Goal: Task Accomplishment & Management: Use online tool/utility

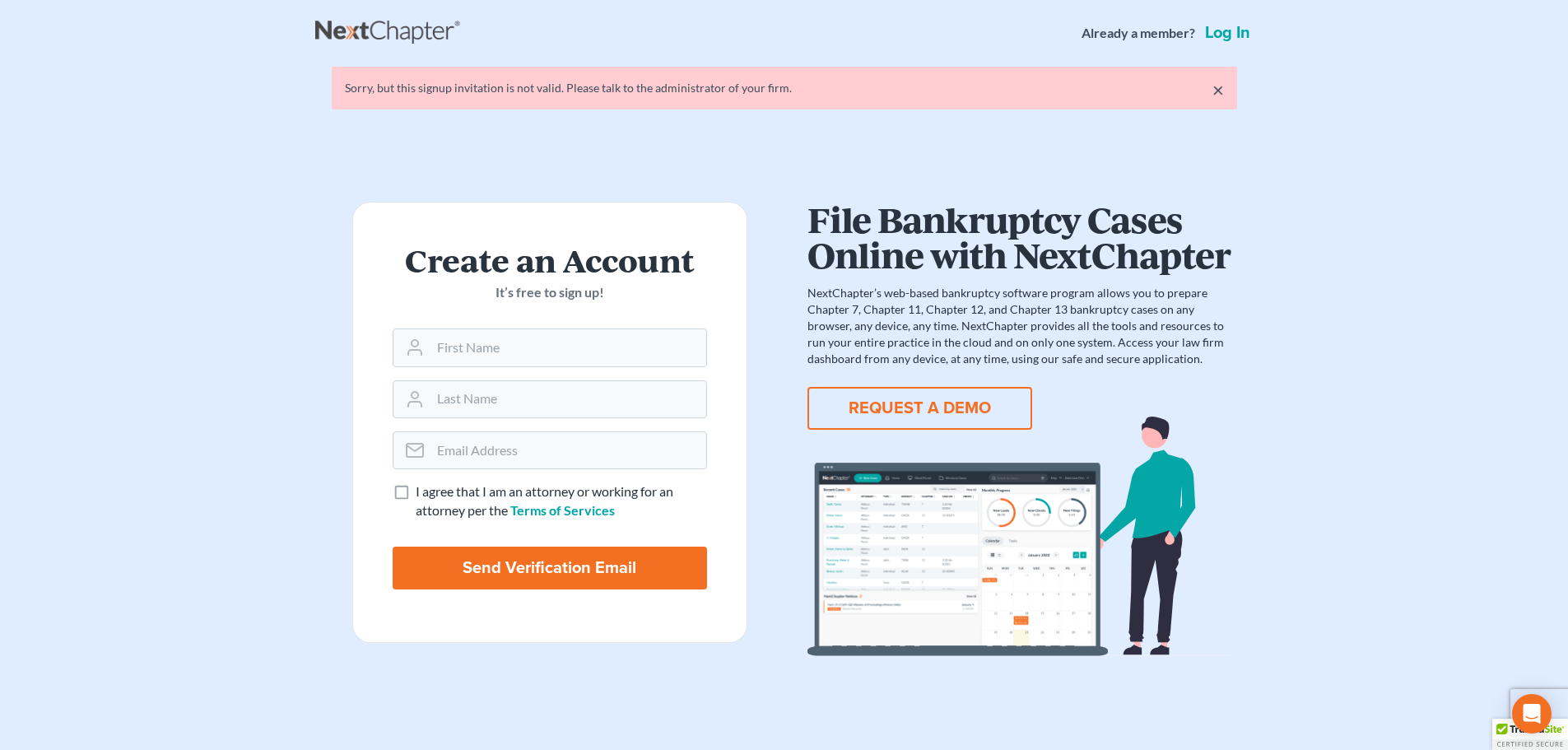
click at [1226, 28] on link "Log in" at bounding box center [1228, 33] width 52 height 16
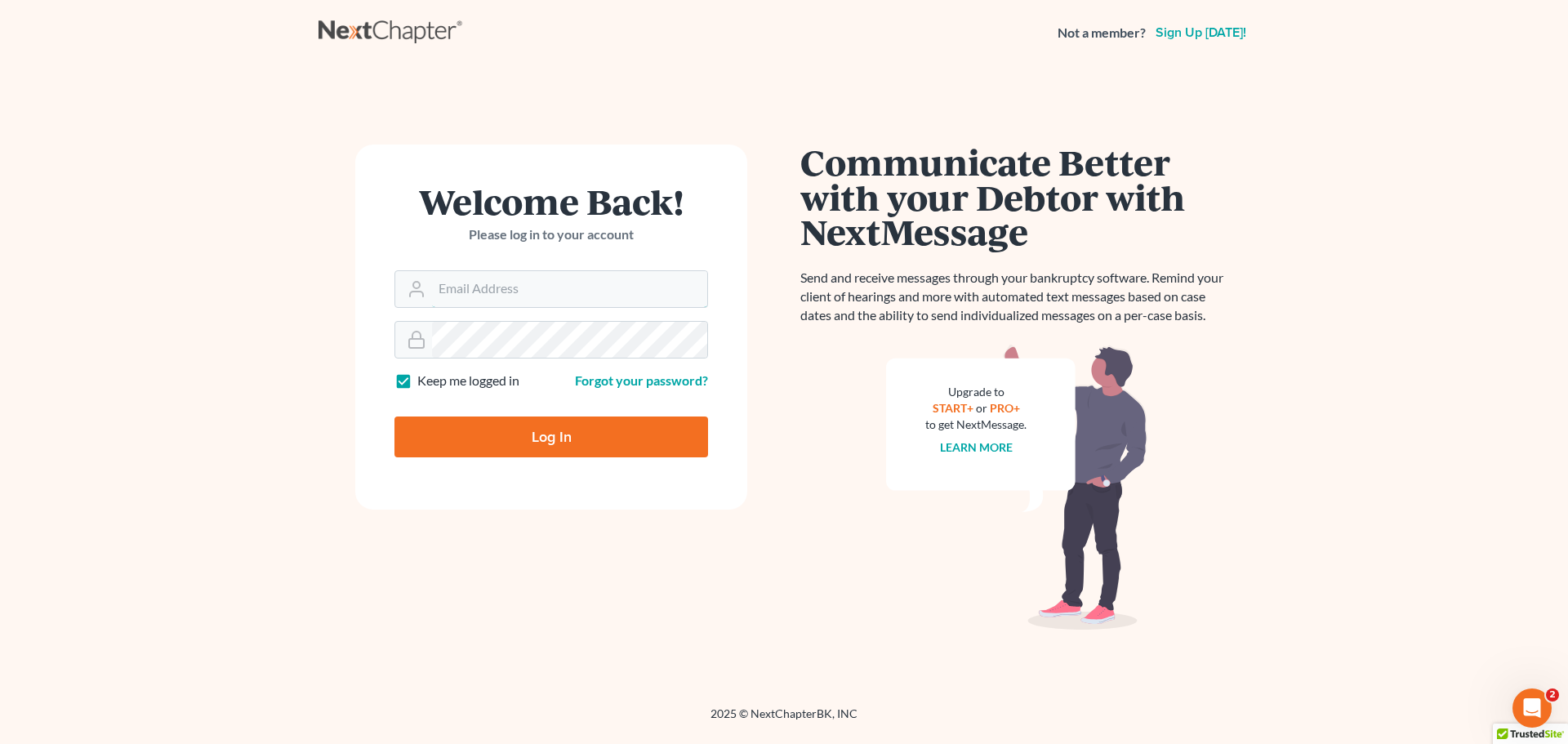
type input "[EMAIL_ADDRESS][DOMAIN_NAME]"
click at [567, 437] on input "Log In" at bounding box center [551, 437] width 313 height 41
type input "Thinking..."
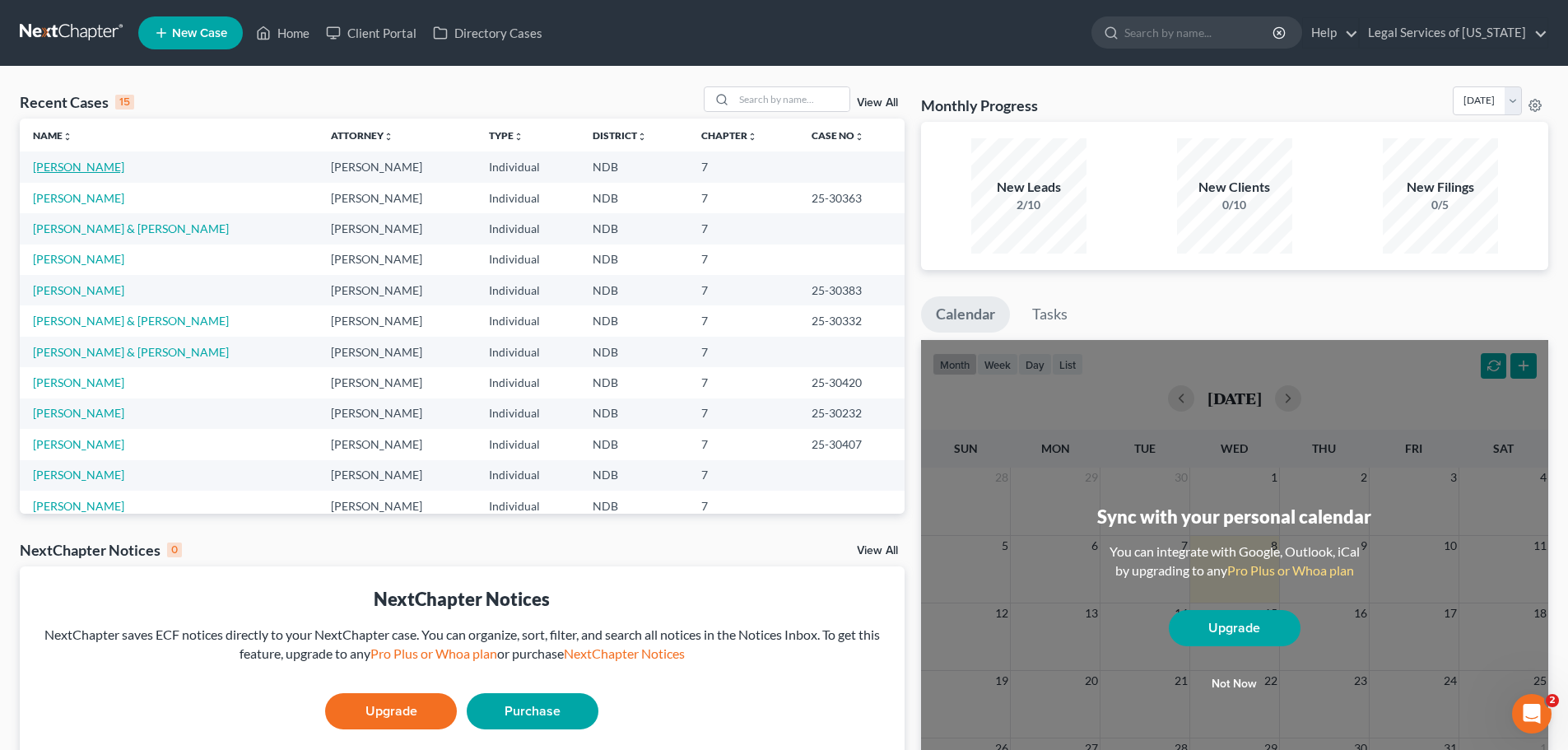
click at [95, 161] on link "Coston, Margaret" at bounding box center [79, 167] width 91 height 14
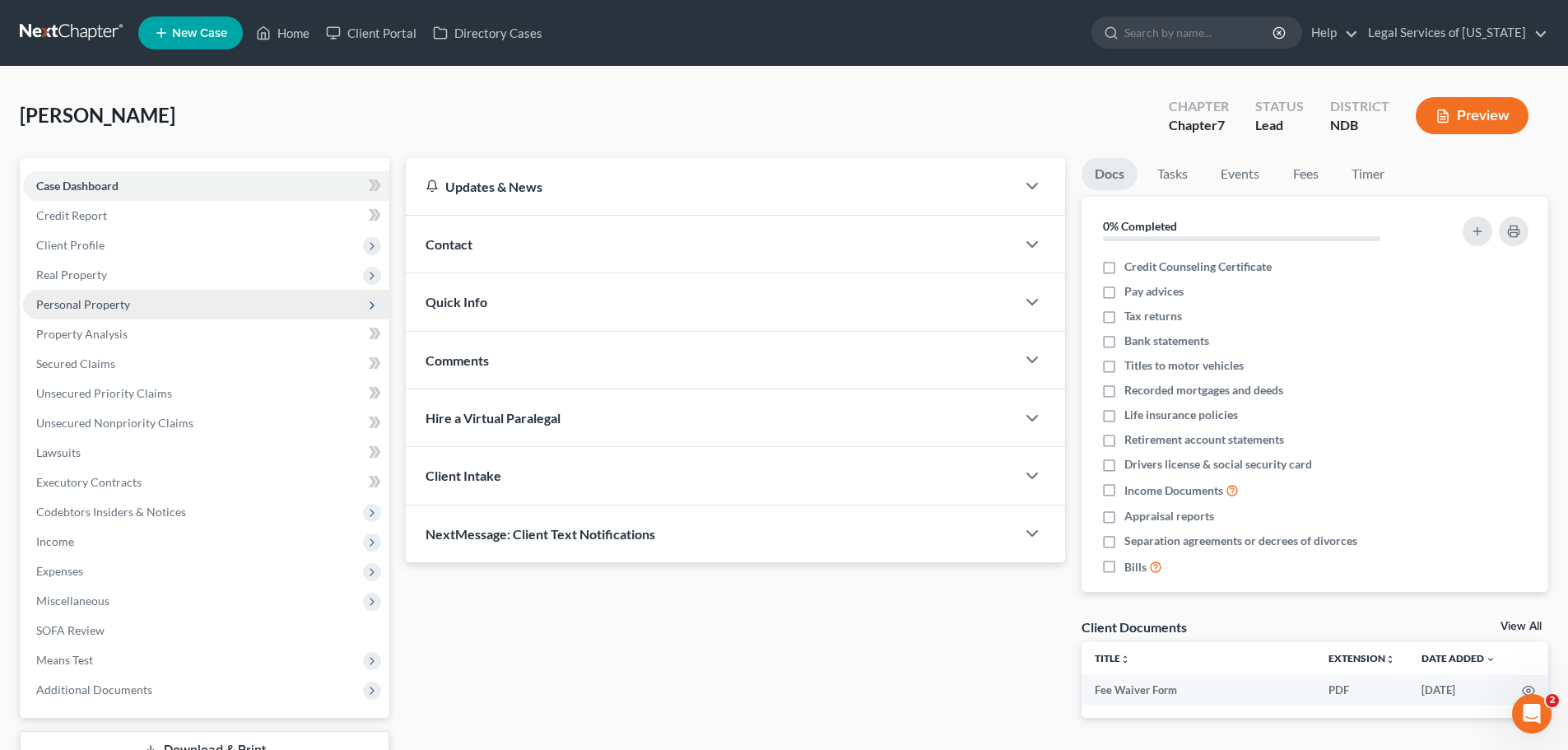
click at [103, 303] on span "Personal Property" at bounding box center [83, 304] width 94 height 14
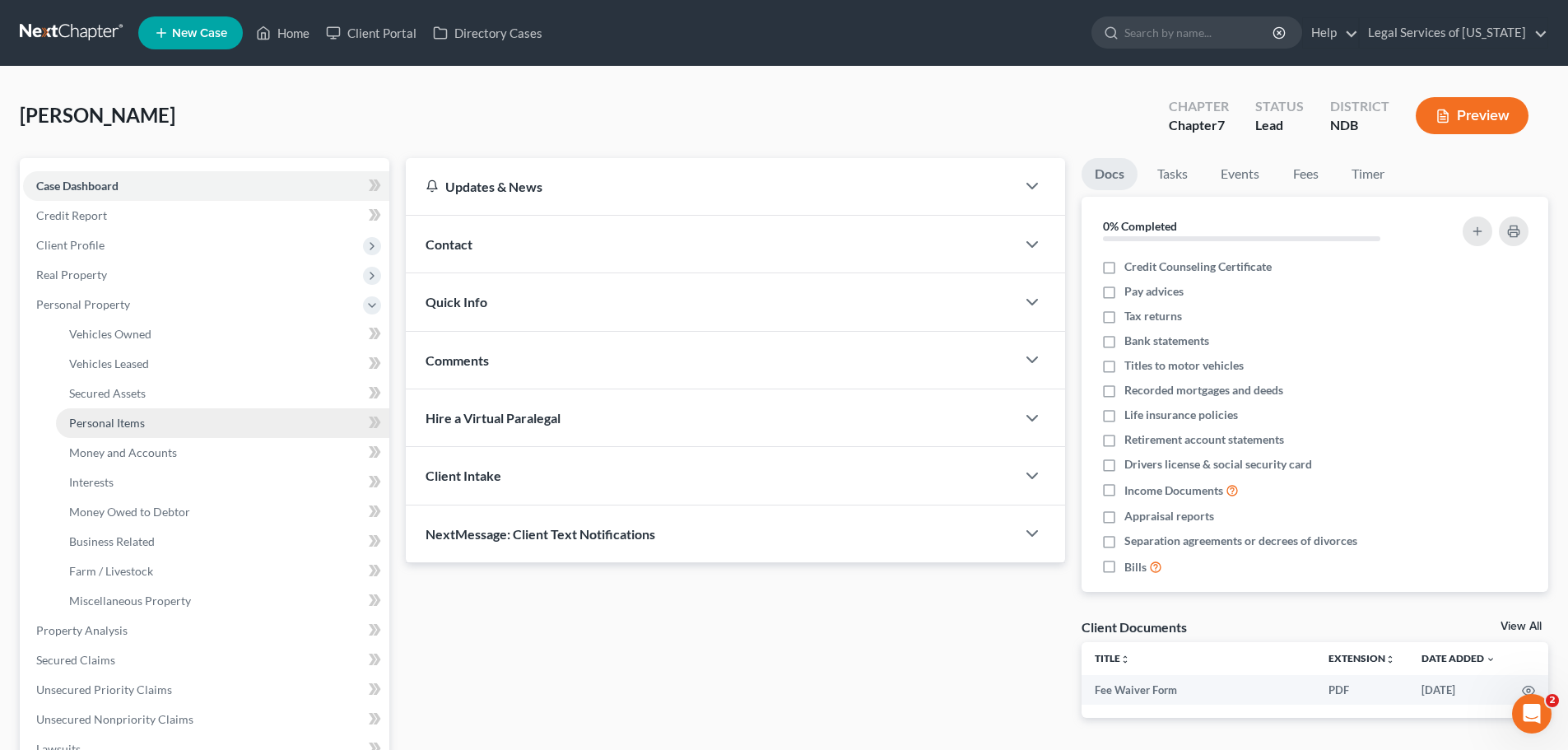
click at [117, 424] on span "Personal Items" at bounding box center [107, 423] width 75 height 14
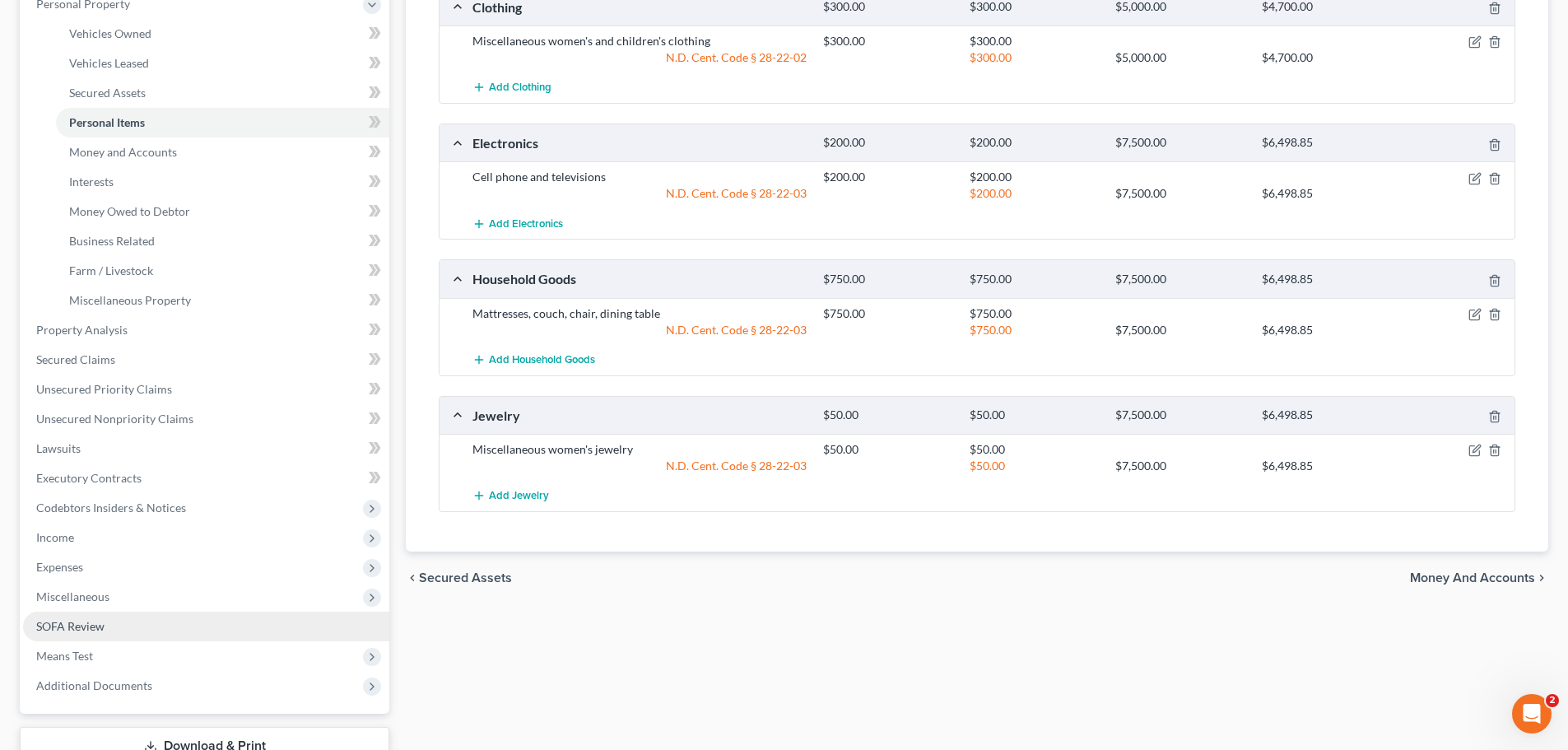
scroll to position [329, 0]
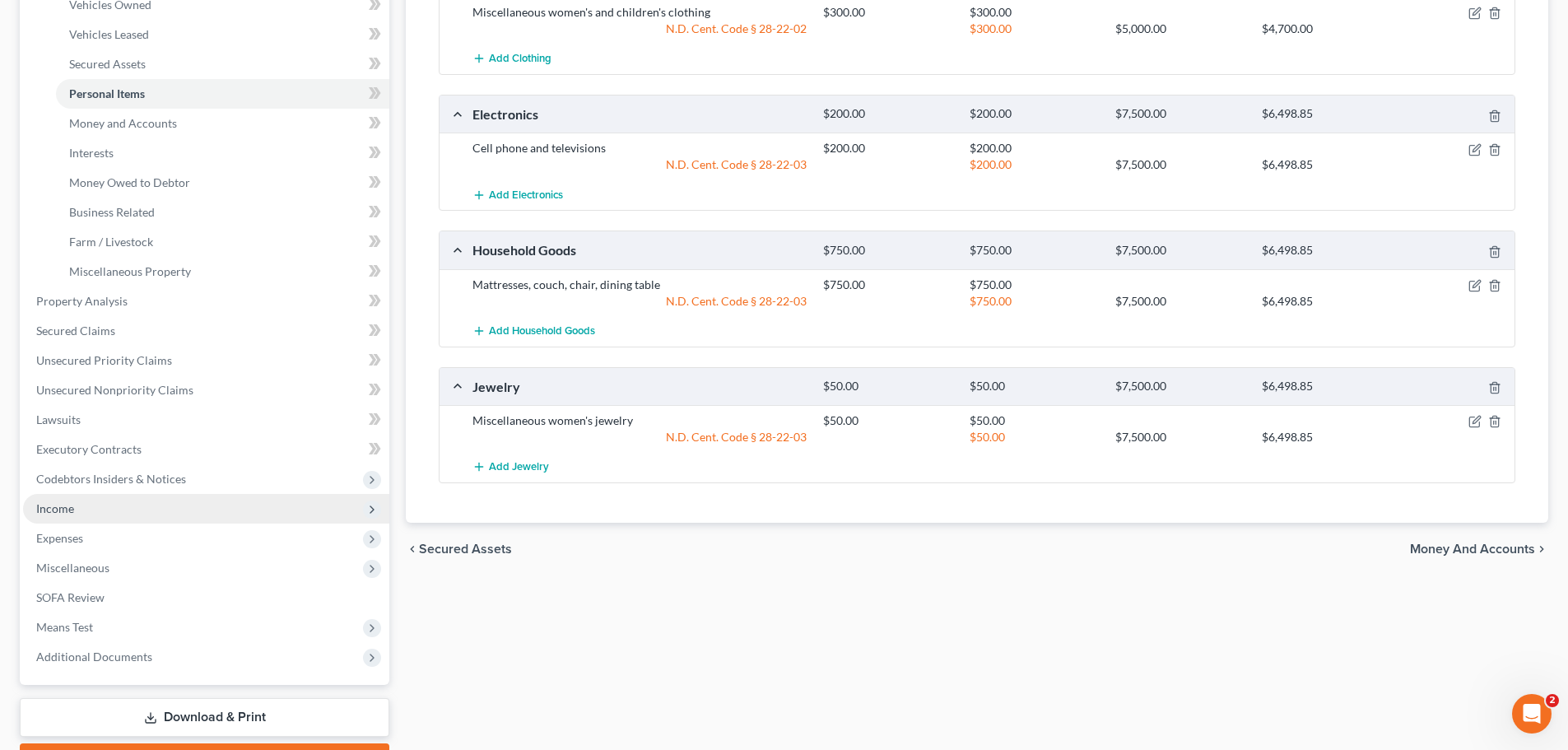
click at [98, 500] on span "Income" at bounding box center [206, 509] width 366 height 30
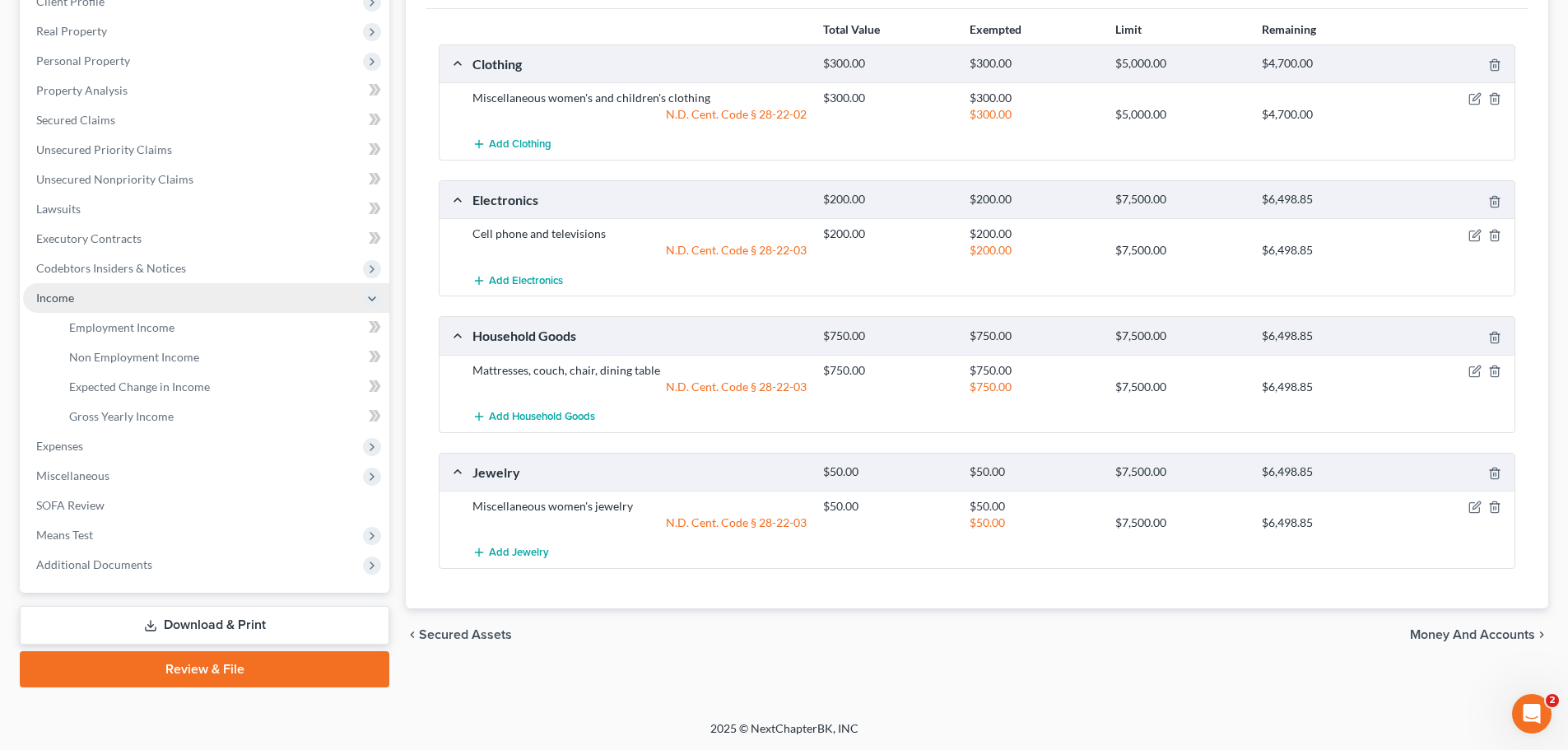
scroll to position [244, 0]
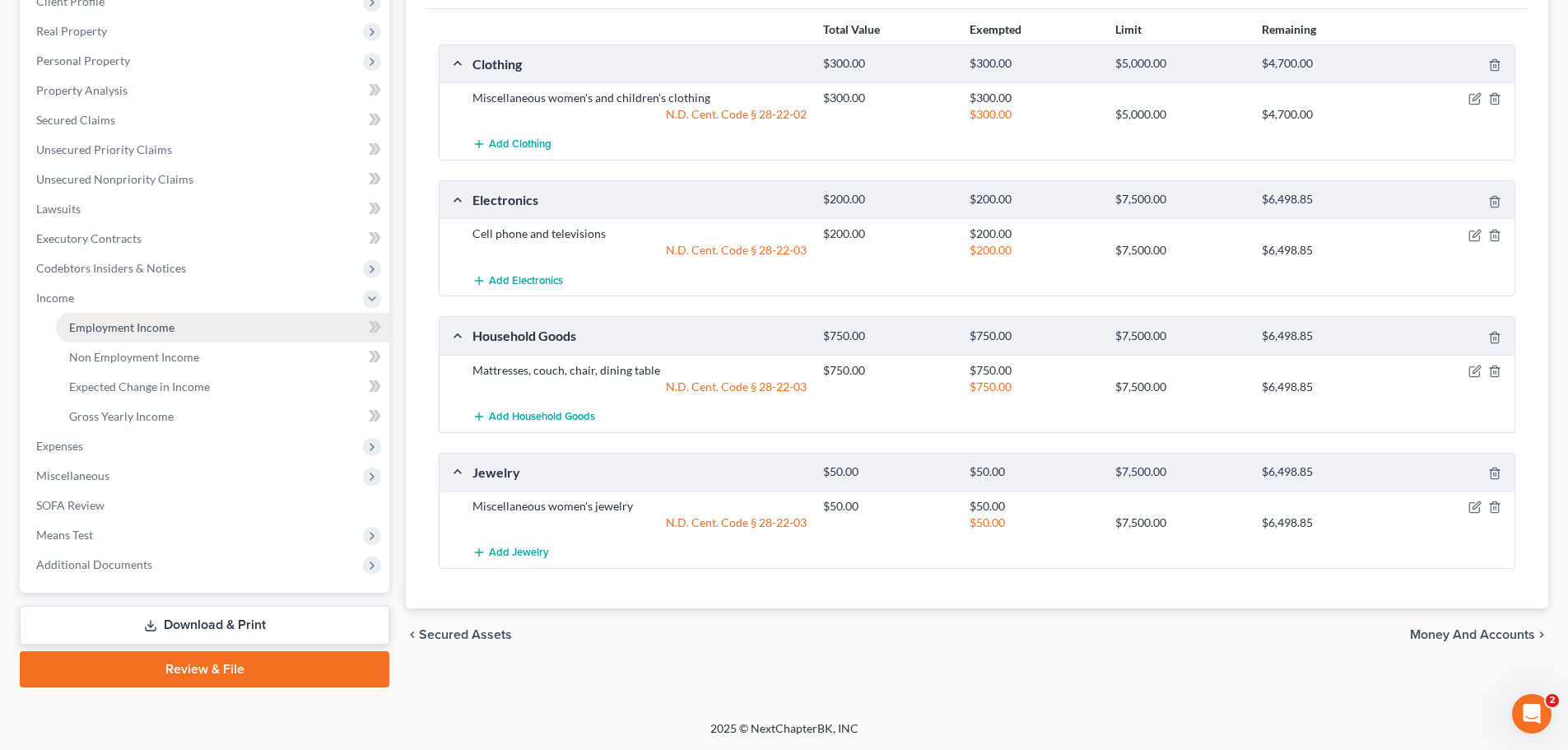
click at [144, 333] on span "Employment Income" at bounding box center [121, 327] width 105 height 14
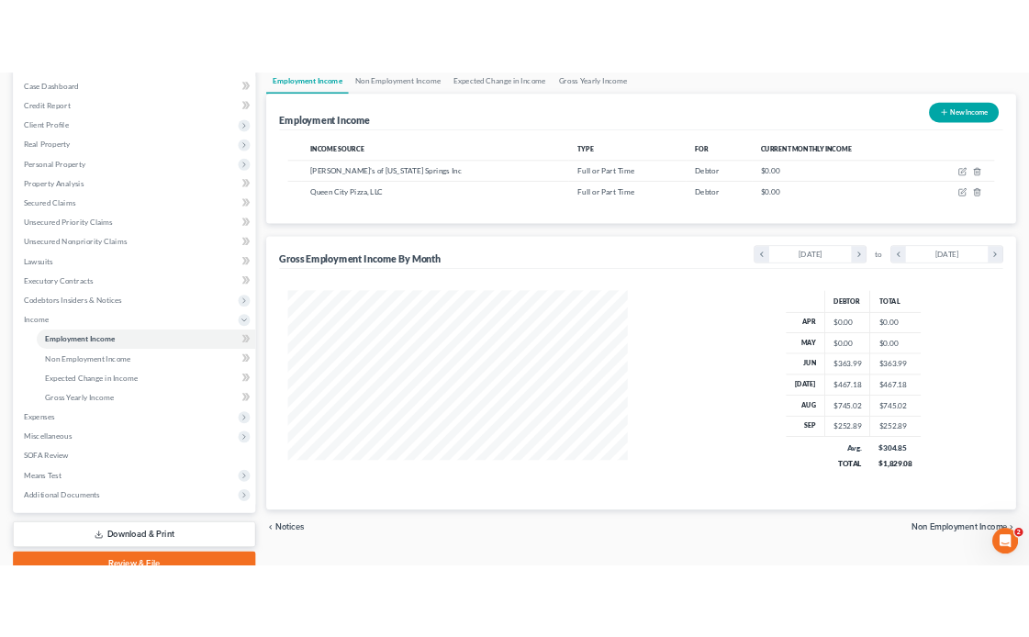
scroll to position [917234, 916909]
